Goal: Information Seeking & Learning: Learn about a topic

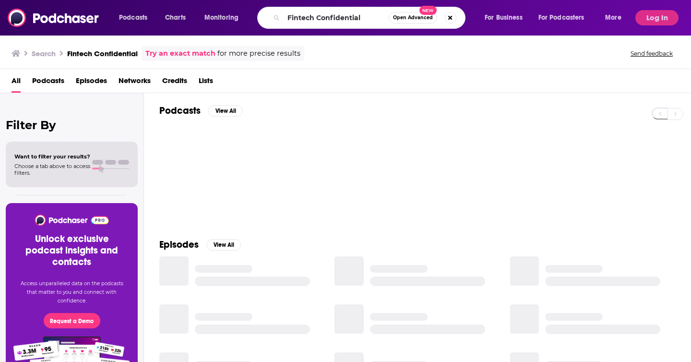
click at [296, 15] on input "Fintech Confidential" at bounding box center [335, 17] width 105 height 15
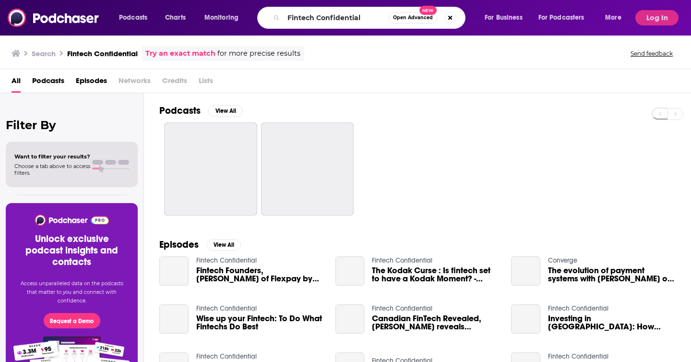
click at [296, 15] on input "Fintech Confidential" at bounding box center [335, 17] width 105 height 15
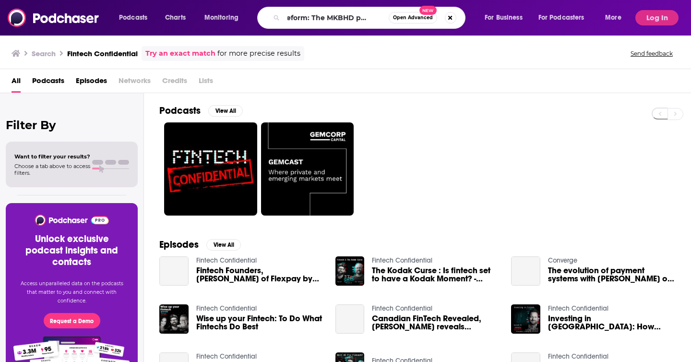
type input "Waveform: The MKBHD podcast"
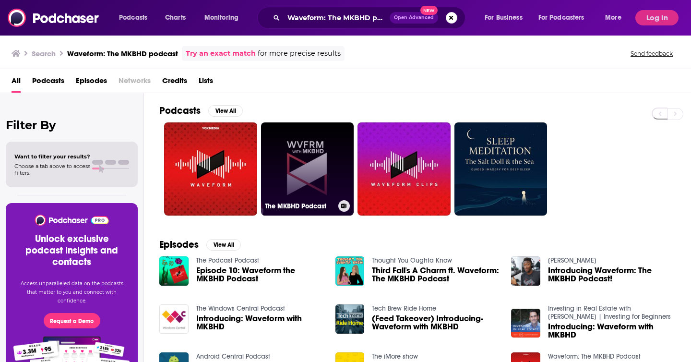
click at [306, 151] on link "The MKBHD Podcast" at bounding box center [307, 168] width 93 height 93
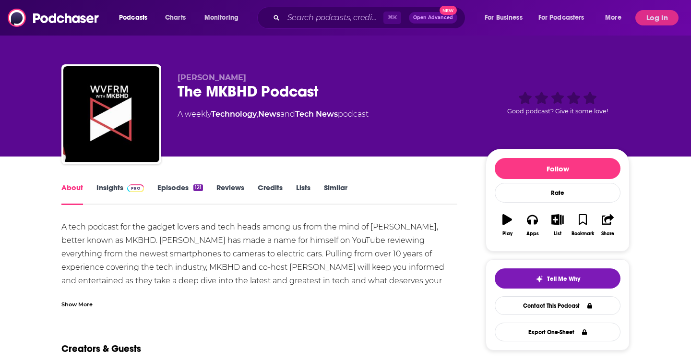
click at [123, 190] on span at bounding box center [133, 187] width 21 height 9
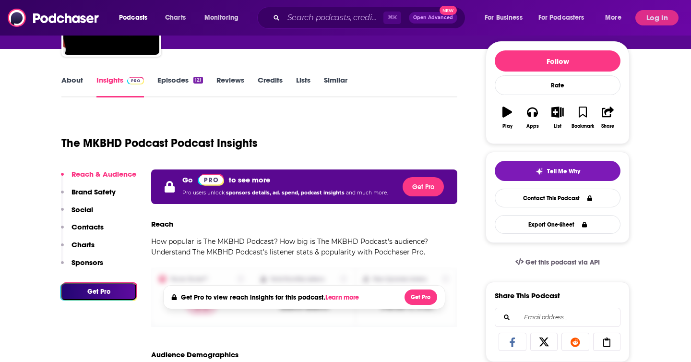
scroll to position [107, 0]
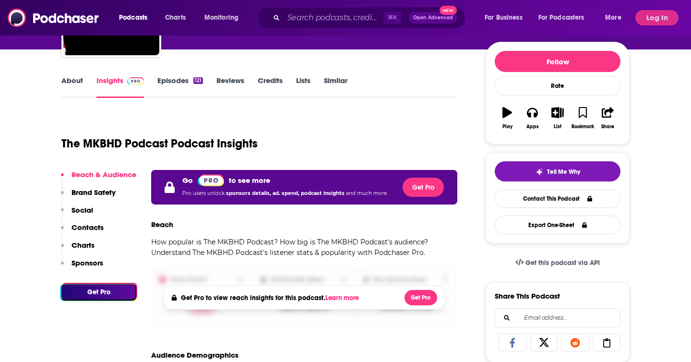
click at [71, 80] on link "About" at bounding box center [72, 87] width 22 height 22
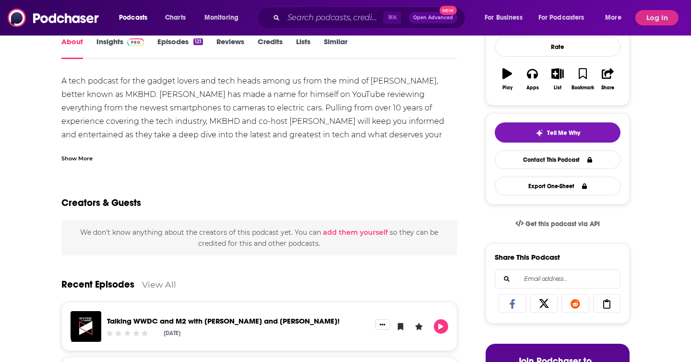
scroll to position [145, 0]
click at [79, 157] on div "Show More" at bounding box center [76, 157] width 31 height 9
